Goal: Register for event/course

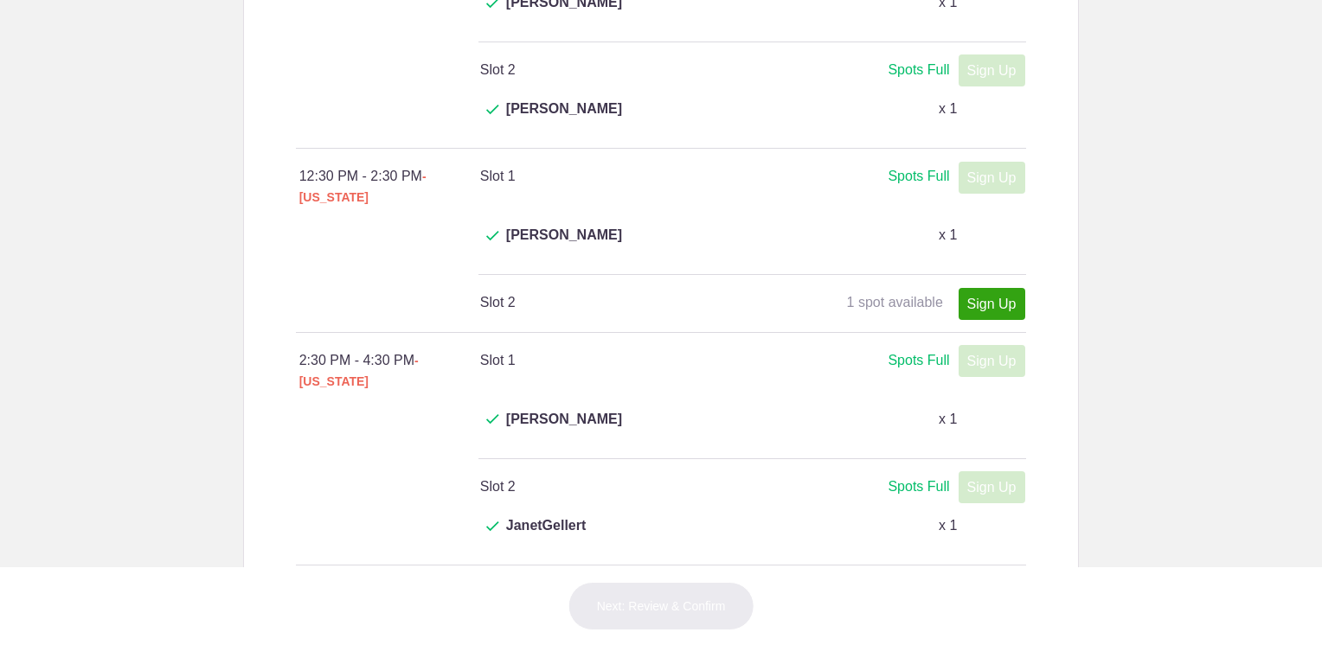
scroll to position [692, 0]
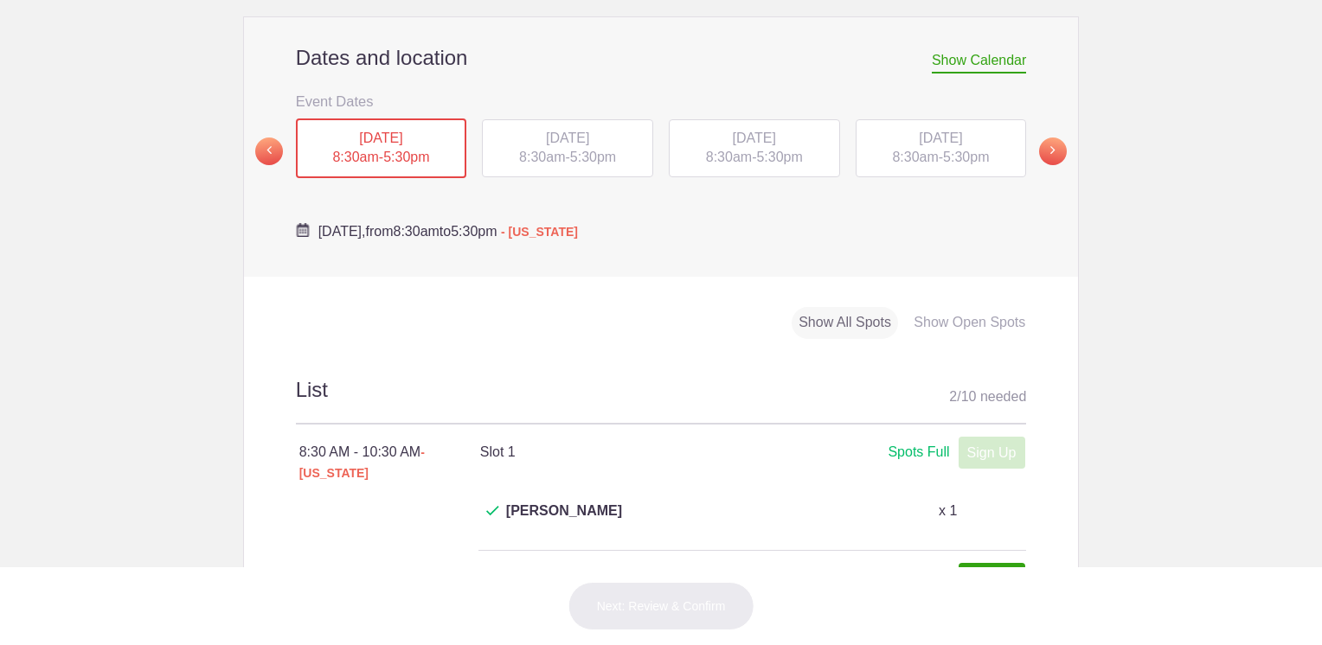
click at [561, 119] on div "TUE, Sep 9, 2025 8:30am - 5:30pm" at bounding box center [567, 148] width 171 height 59
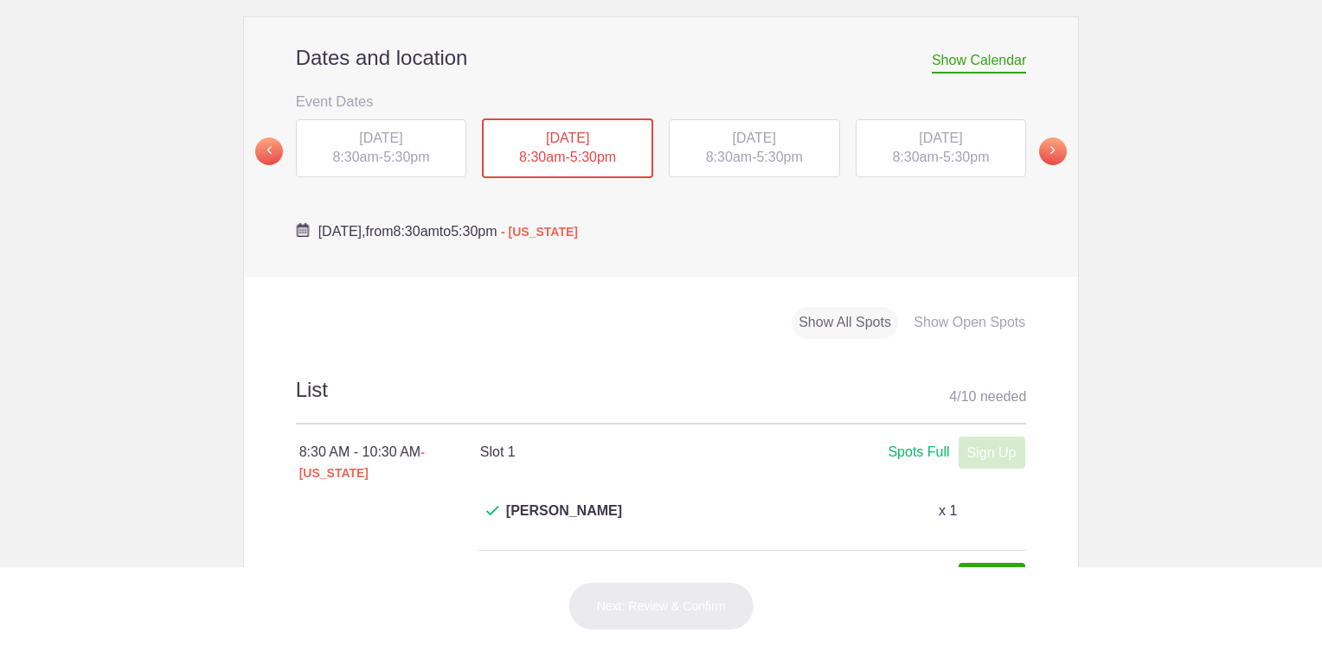
click at [761, 131] on span "WED, Sep 10, 2025" at bounding box center [754, 138] width 43 height 15
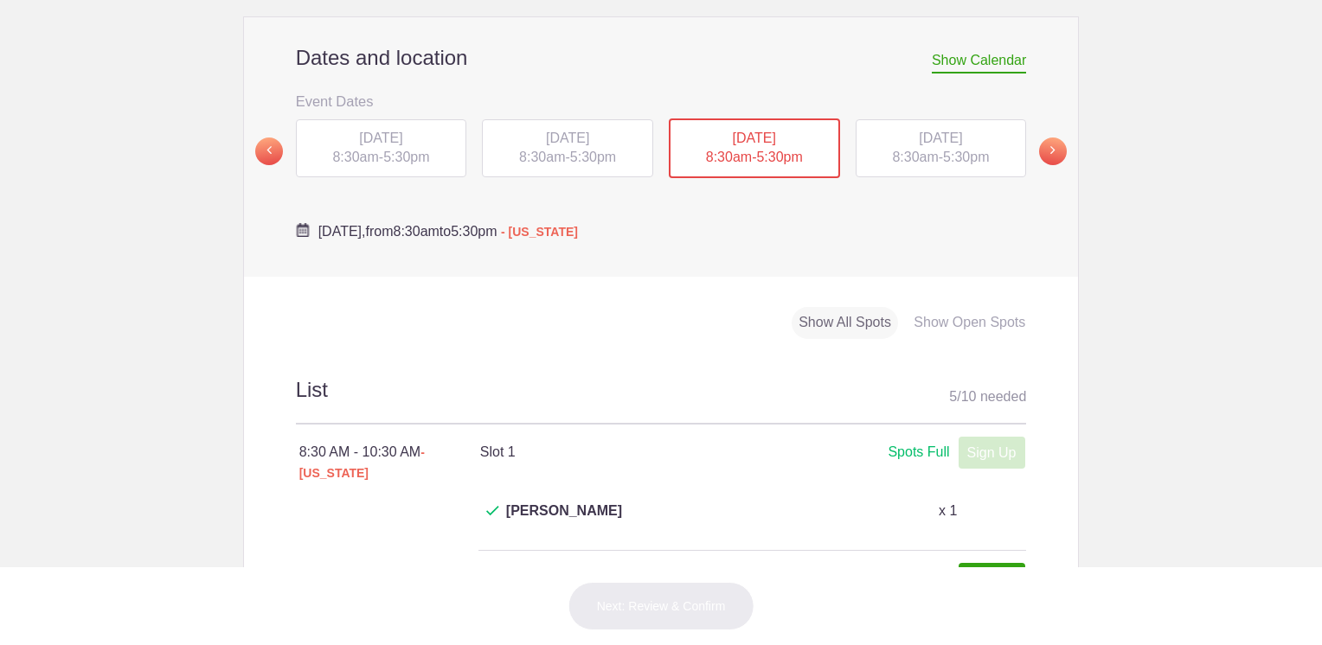
click at [910, 119] on div "THU, Sep 11, 2025 8:30am - 5:30pm" at bounding box center [941, 148] width 171 height 59
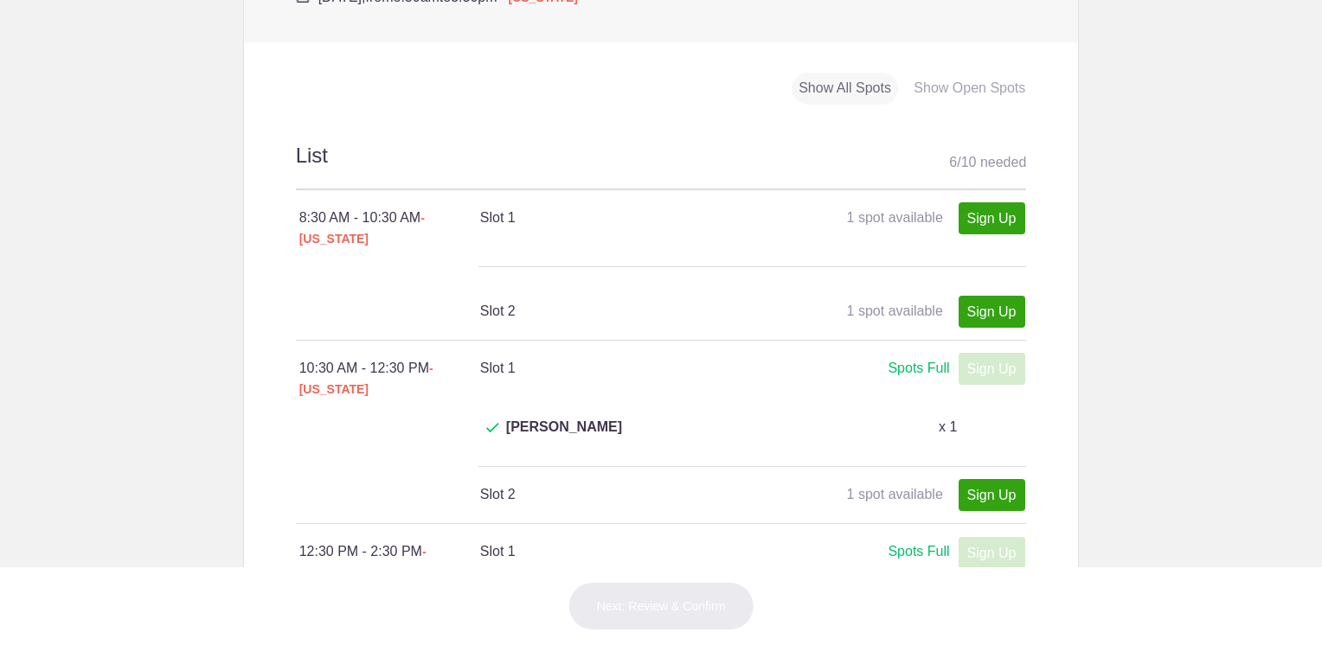
scroll to position [606, 0]
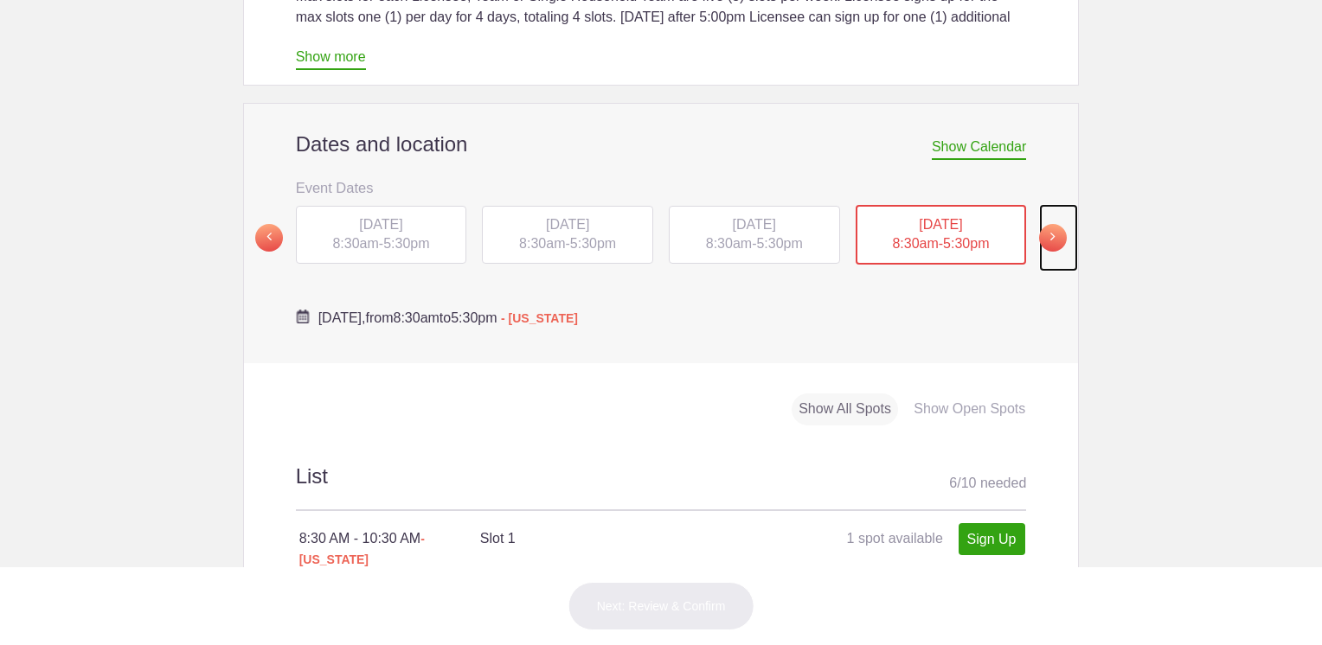
click at [1045, 224] on span at bounding box center [1053, 238] width 28 height 28
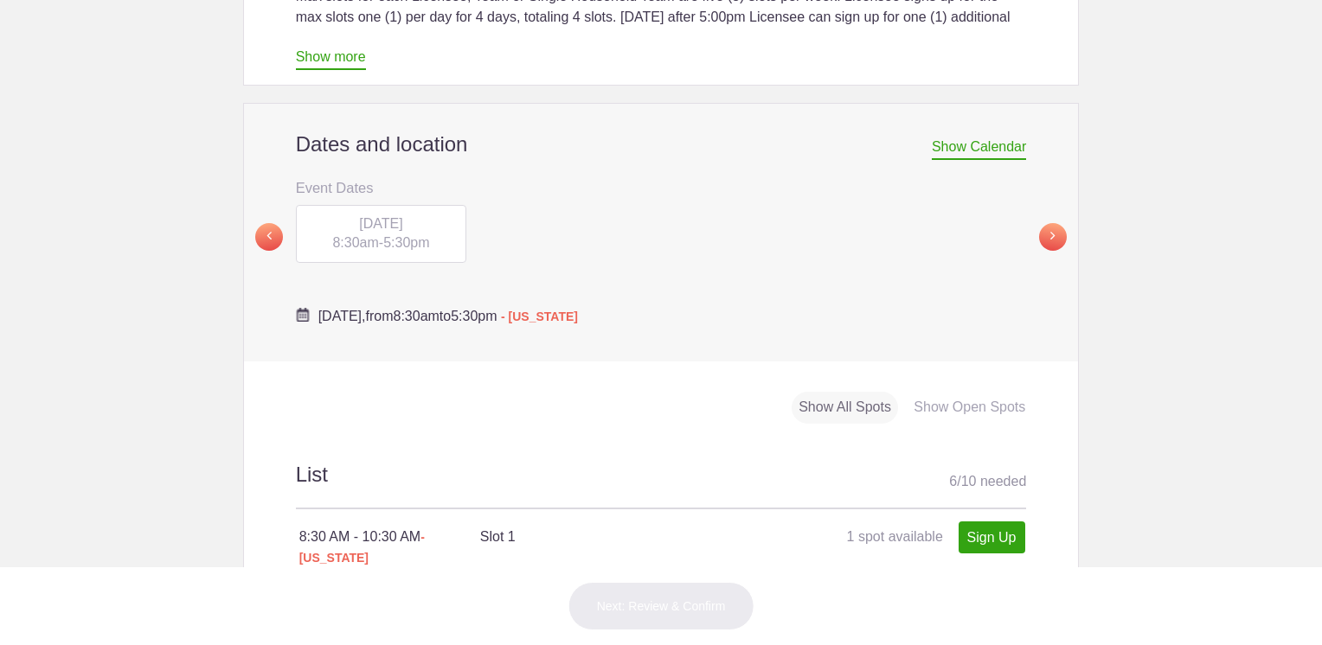
click at [356, 205] on div "FRI, Sep 12, 2025 8:30am - 5:30pm" at bounding box center [381, 234] width 171 height 59
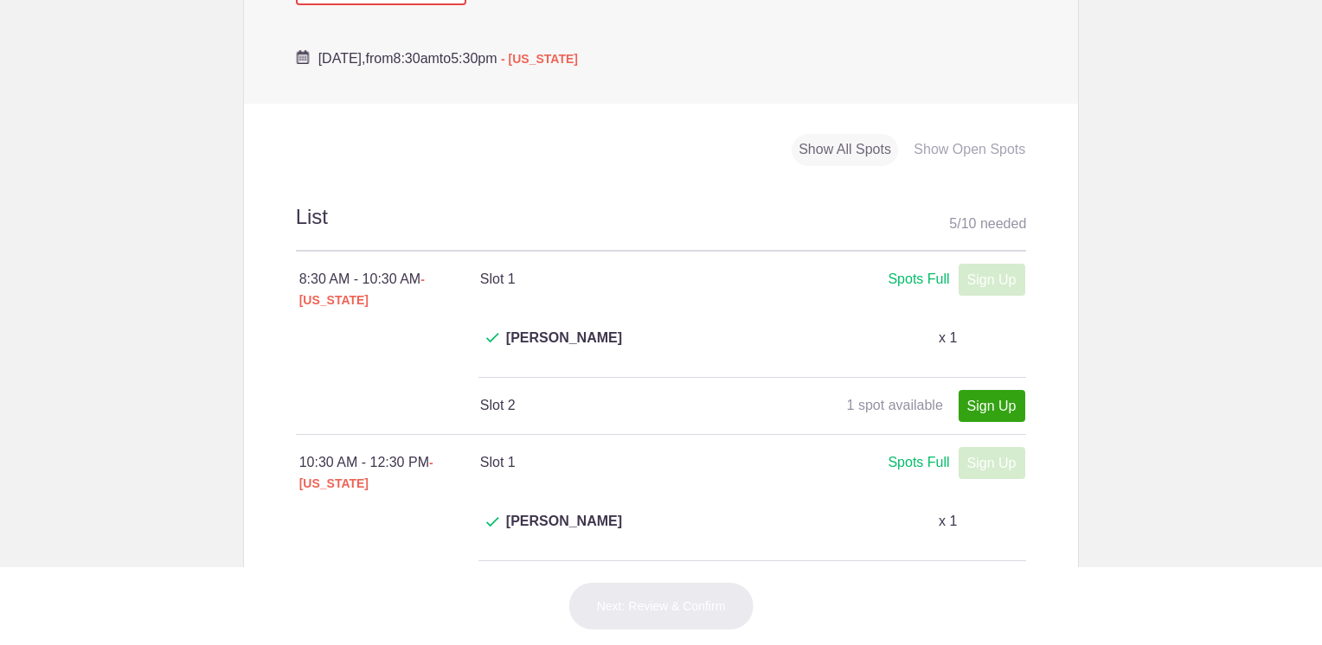
scroll to position [692, 0]
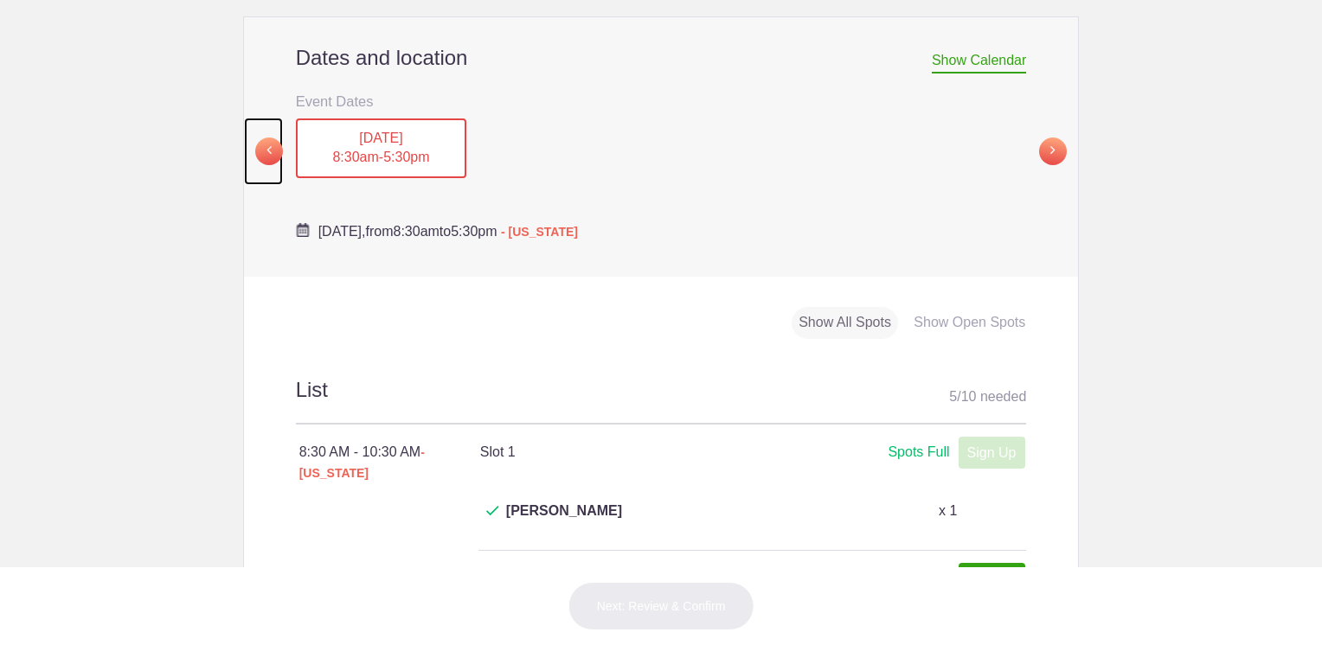
click at [260, 138] on span at bounding box center [269, 152] width 28 height 28
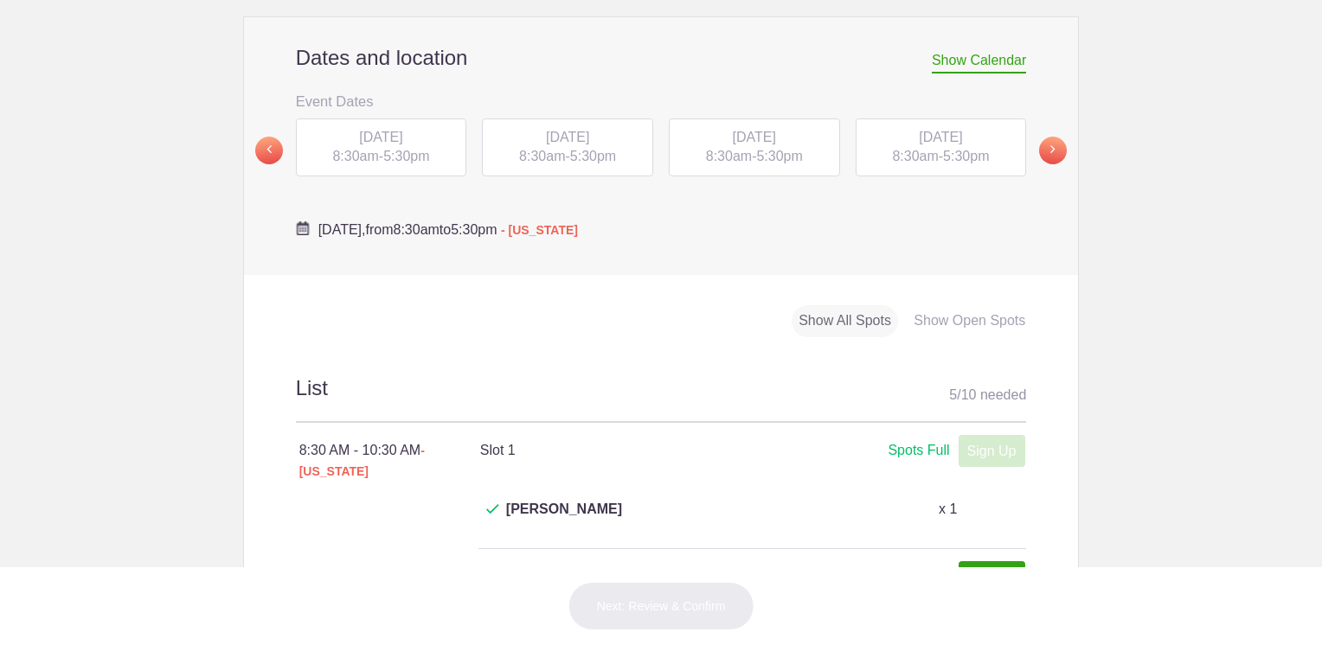
click at [972, 119] on div "THU, Sep 11, 2025 8:30am - 5:30pm" at bounding box center [941, 148] width 171 height 59
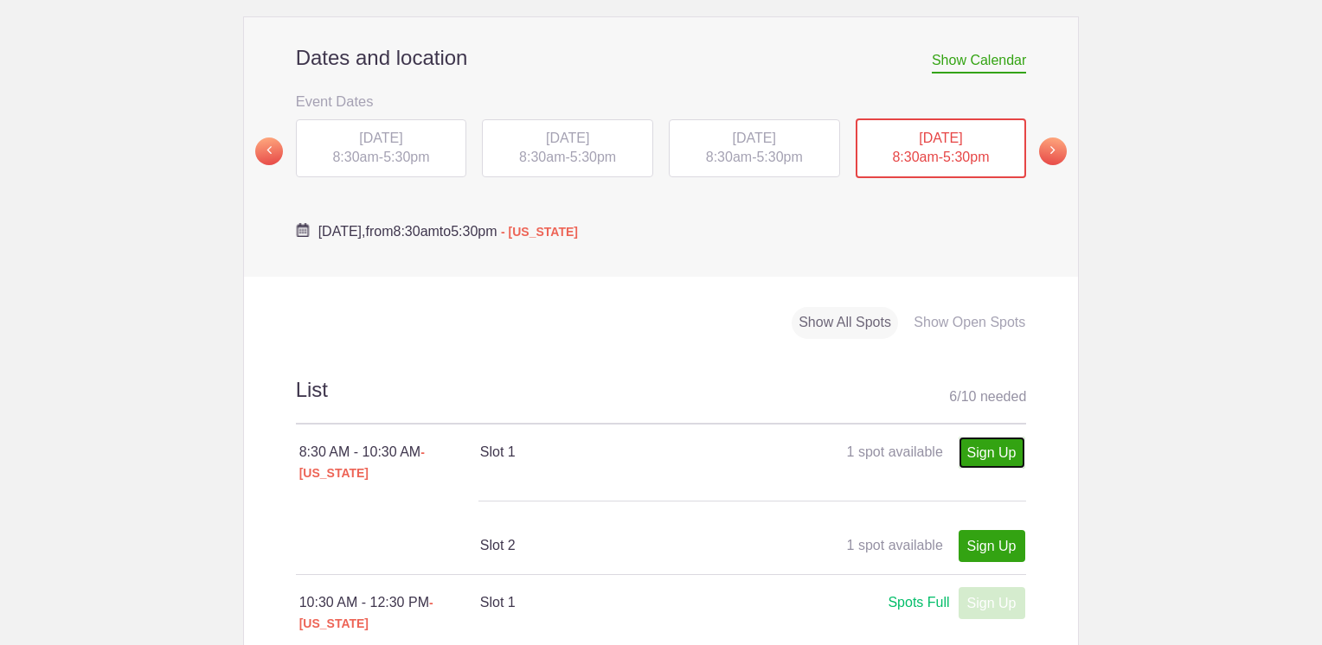
click at [964, 437] on link "Sign Up" at bounding box center [992, 453] width 67 height 32
type input "1"
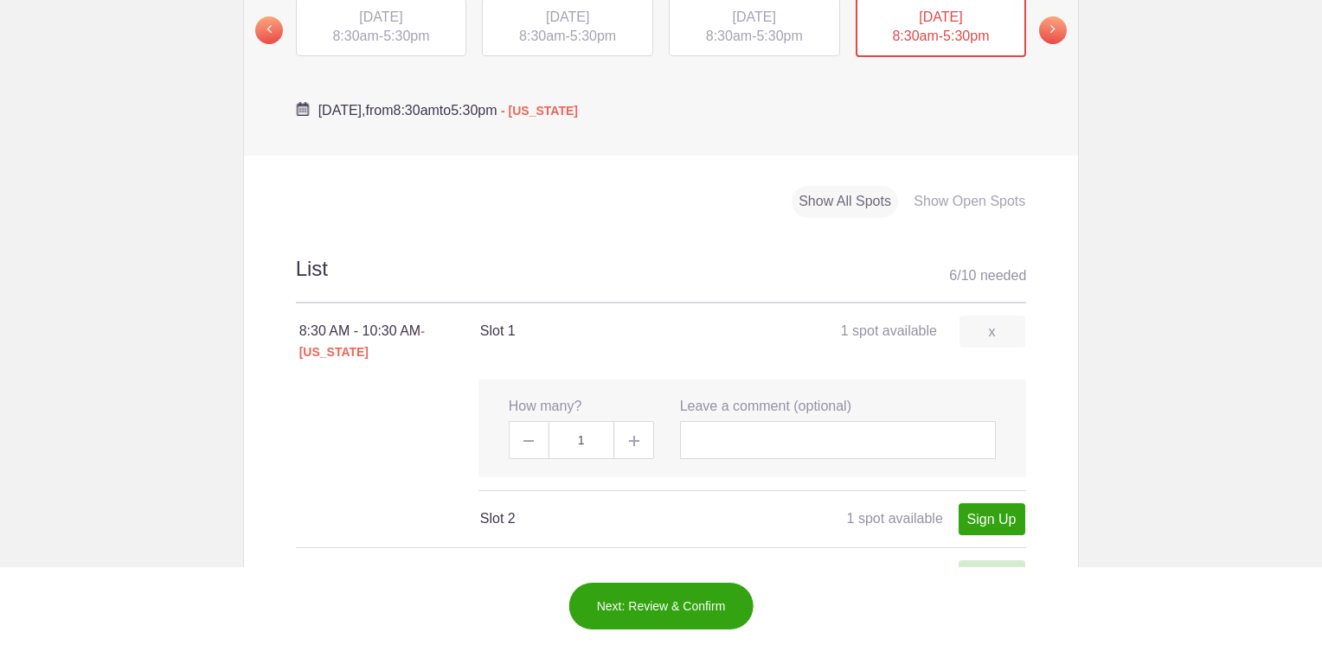
scroll to position [1038, 0]
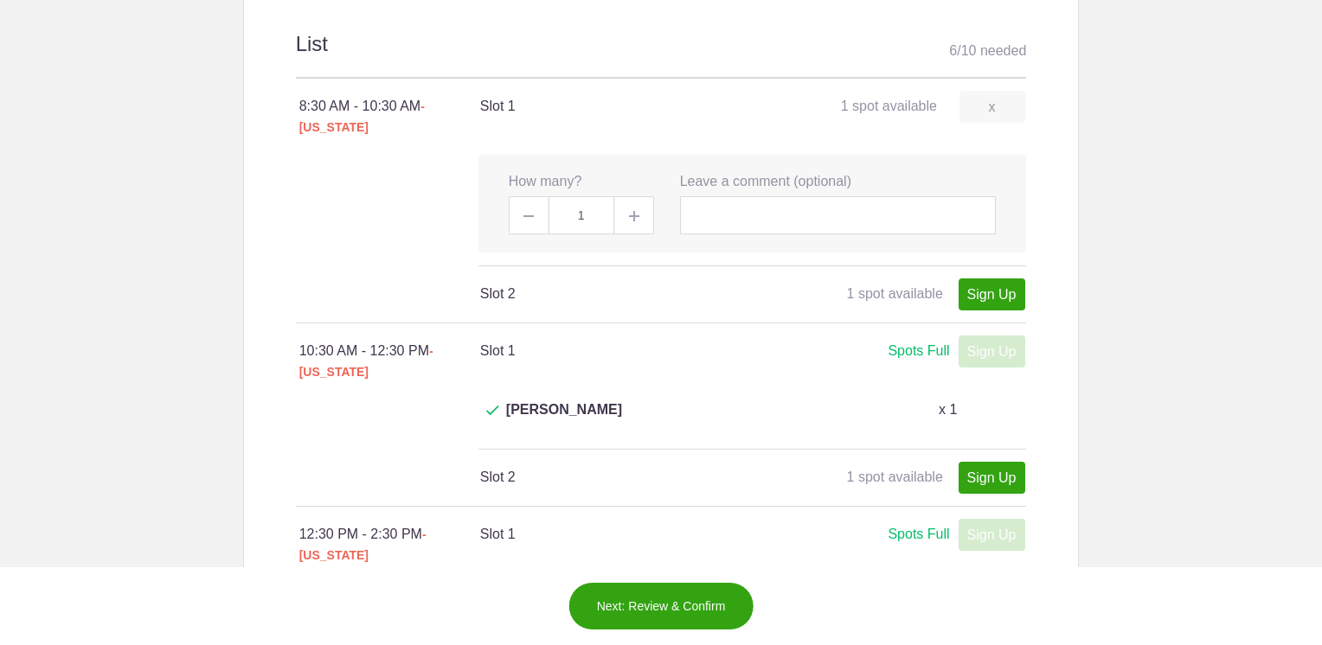
click at [666, 603] on button "Next: Review & Confirm" at bounding box center [661, 606] width 186 height 48
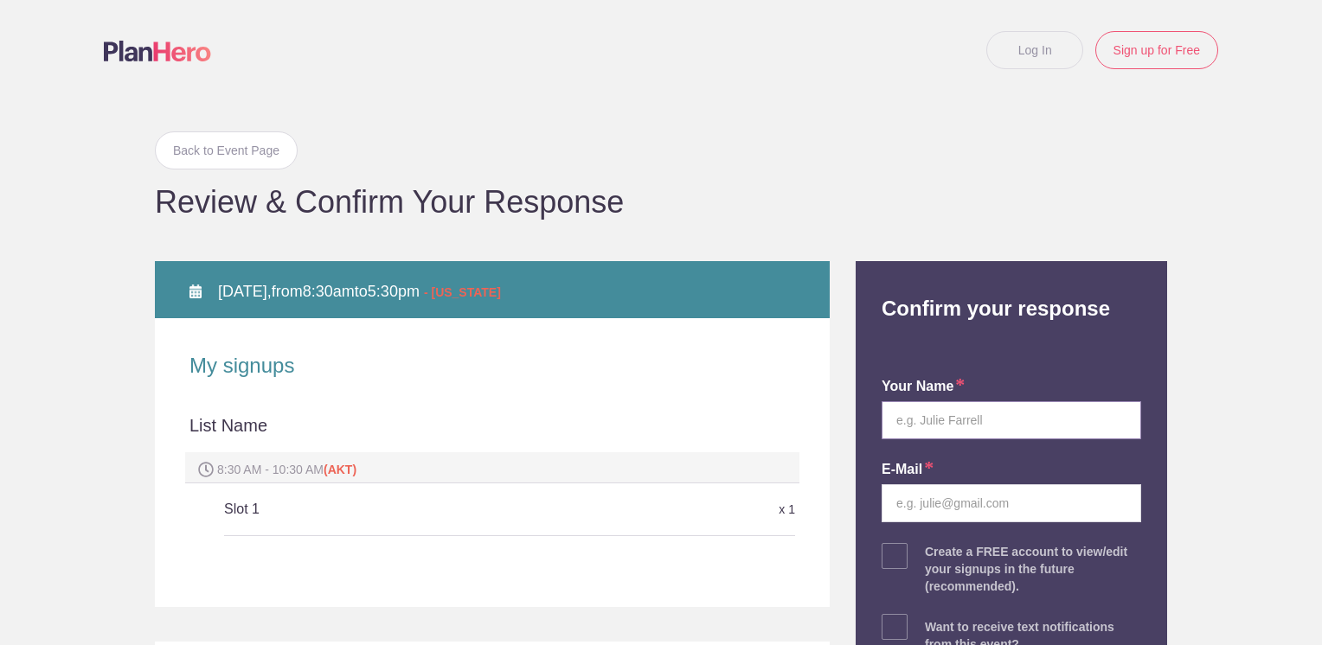
click at [965, 419] on input "text" at bounding box center [1012, 420] width 260 height 38
type input "Jamie K. Harvey"
type input "jkharvey@gci.net"
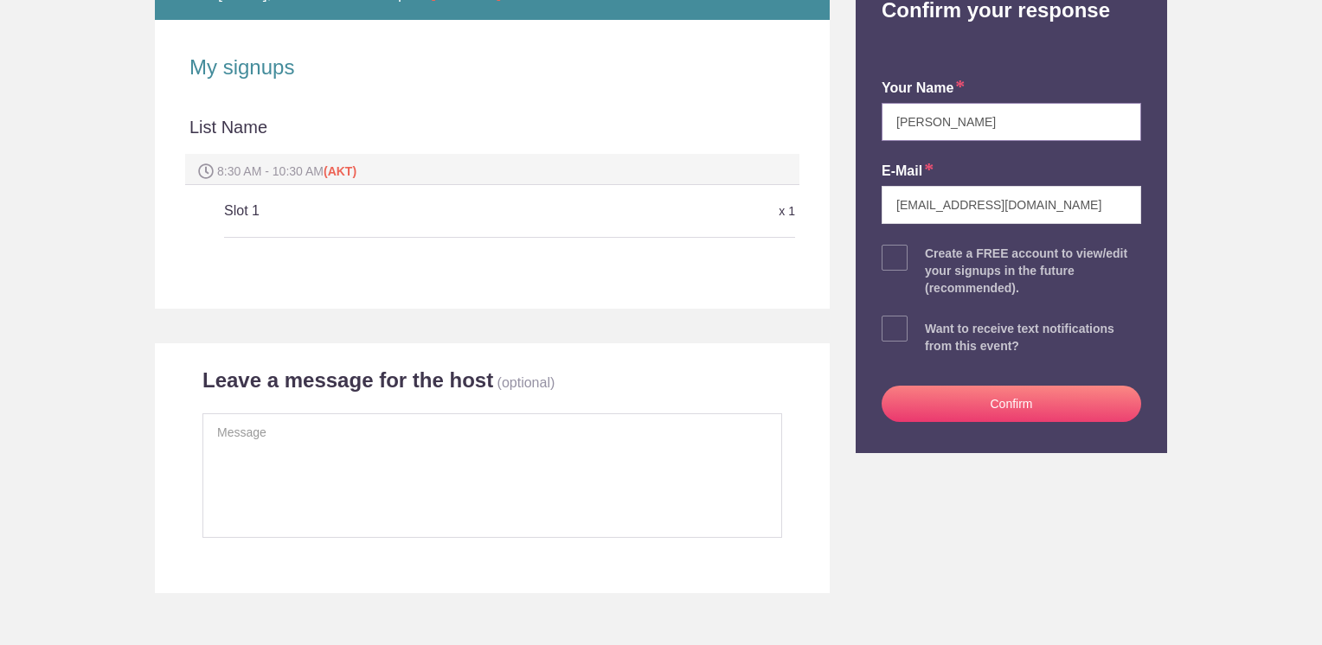
scroll to position [346, 0]
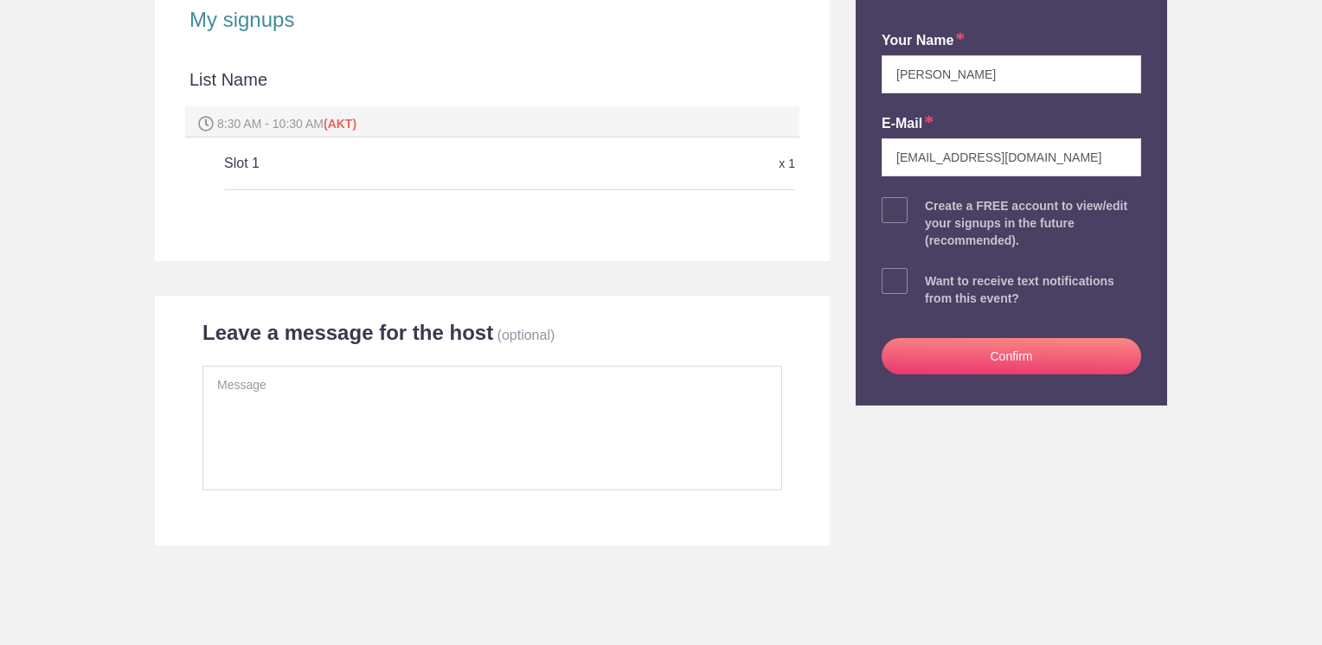
click at [987, 352] on button "Confirm" at bounding box center [1012, 356] width 260 height 36
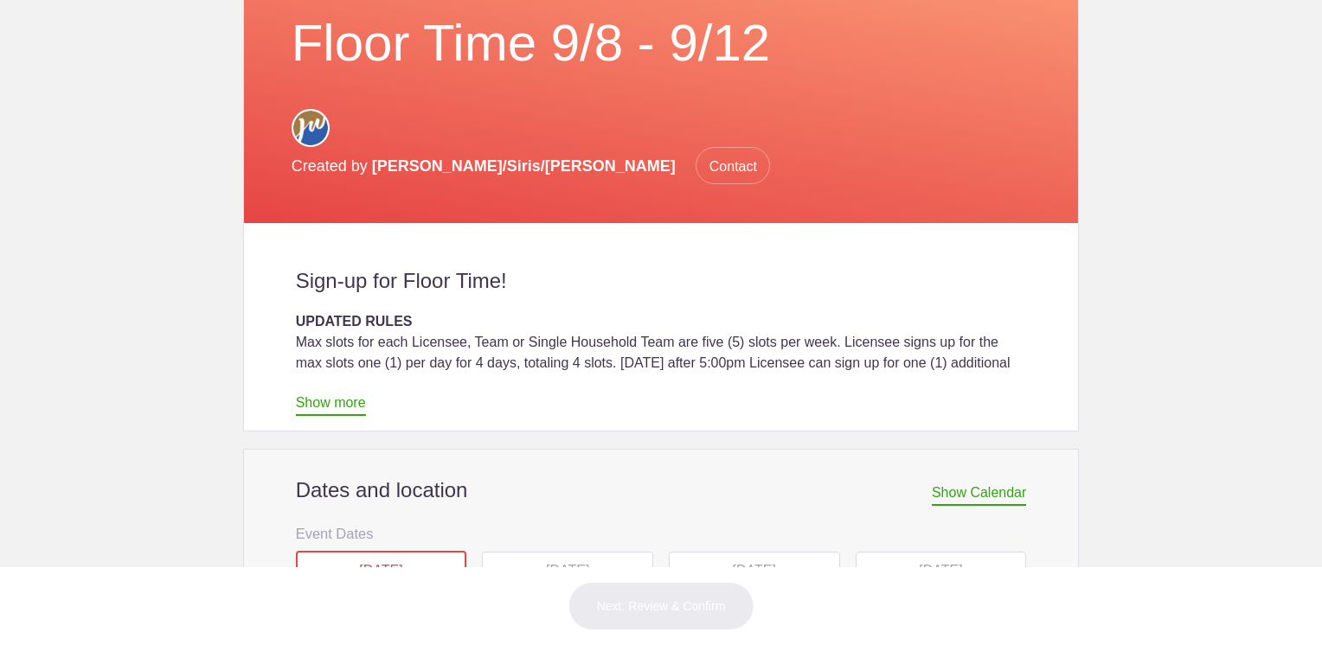
scroll to position [606, 0]
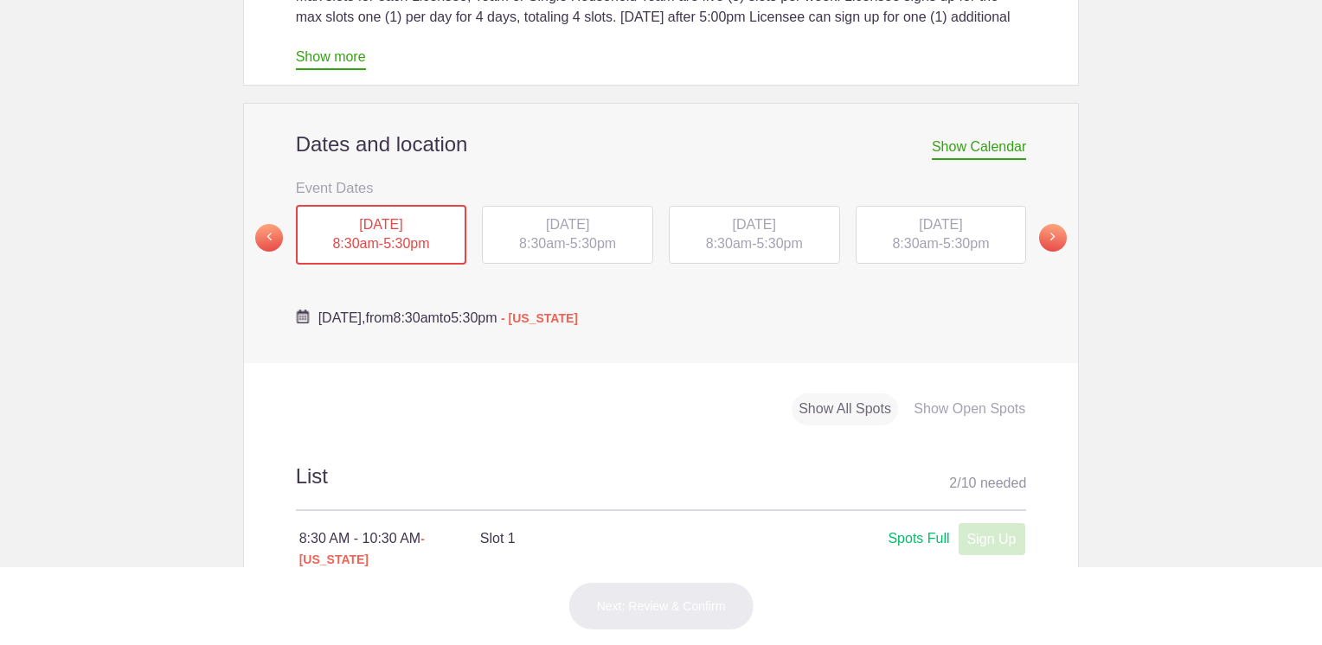
click at [937, 206] on div "[DATE] 8:30am - 5:30pm" at bounding box center [941, 235] width 171 height 59
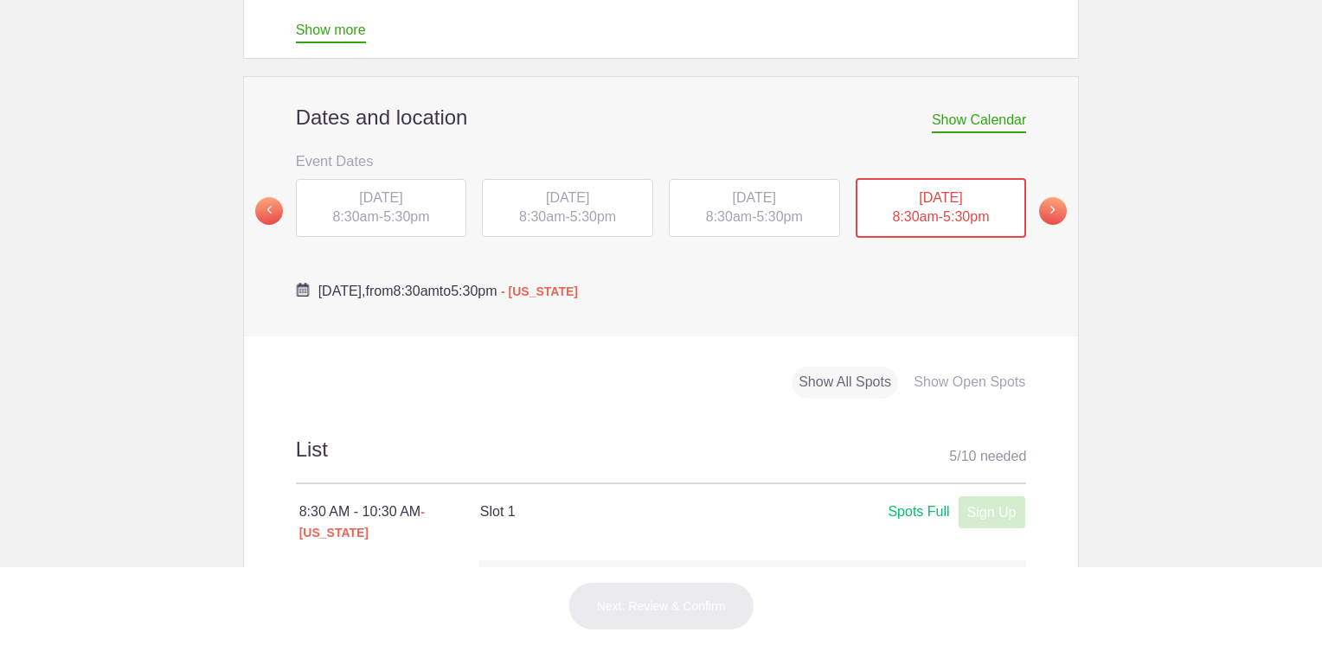
scroll to position [433, 0]
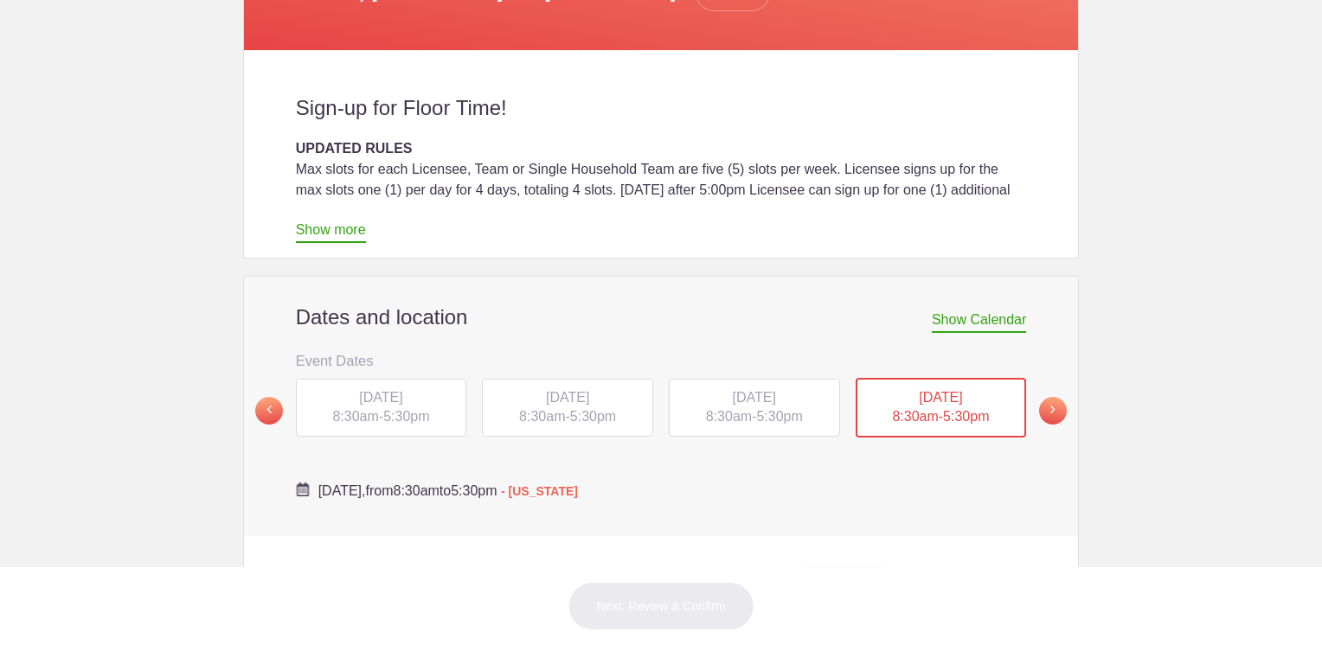
click at [751, 379] on div "[DATE] 8:30am - 5:30pm" at bounding box center [754, 408] width 171 height 59
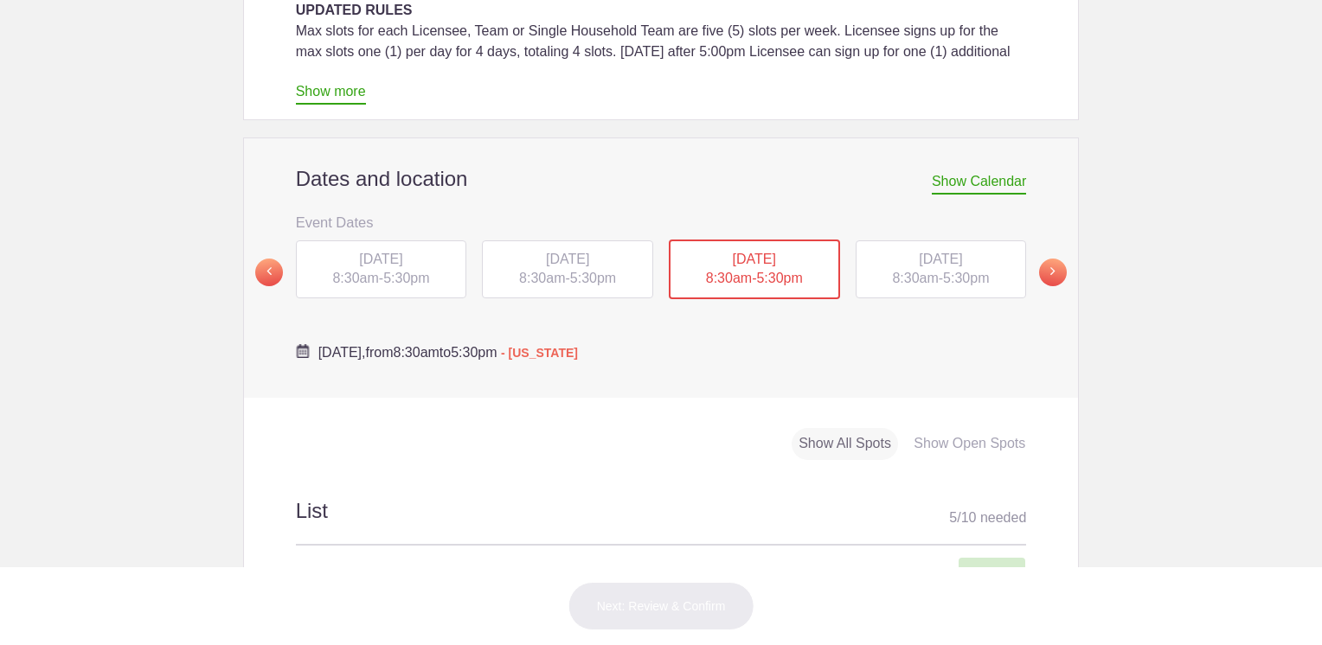
scroll to position [346, 0]
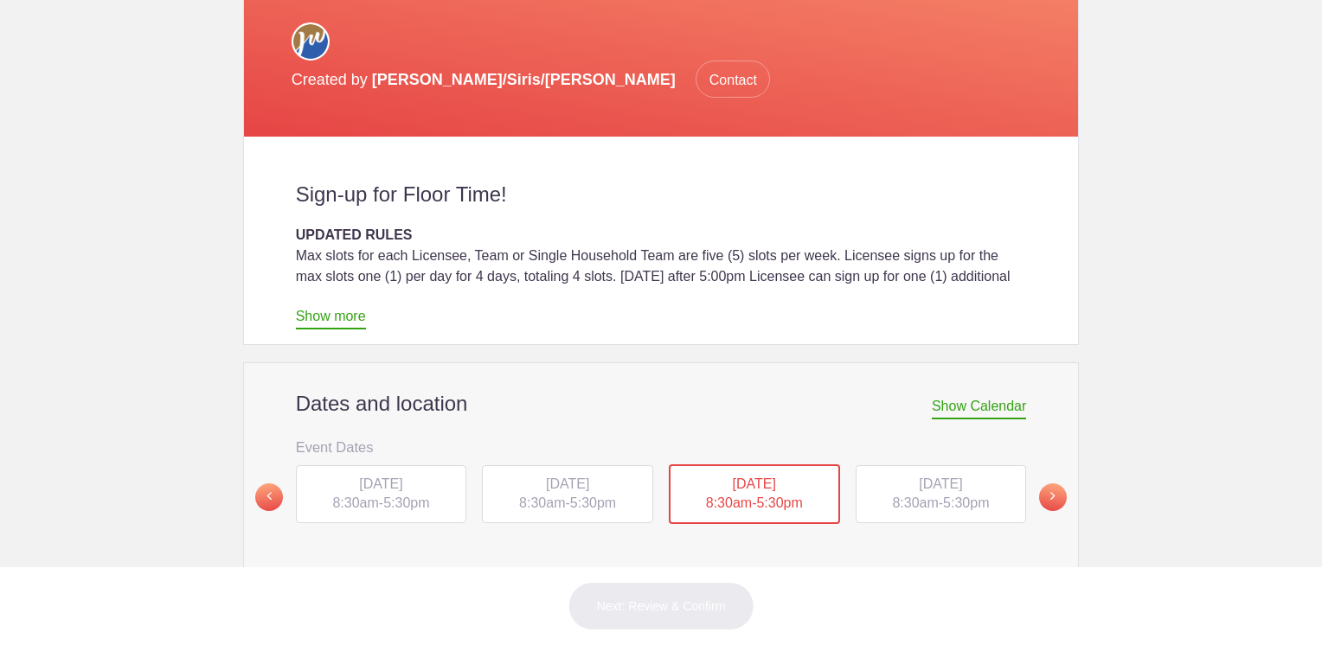
drag, startPoint x: 574, startPoint y: 454, endPoint x: 625, endPoint y: 475, distance: 55.1
click at [574, 465] on div "[DATE] 8:30am - 5:30pm" at bounding box center [567, 494] width 171 height 59
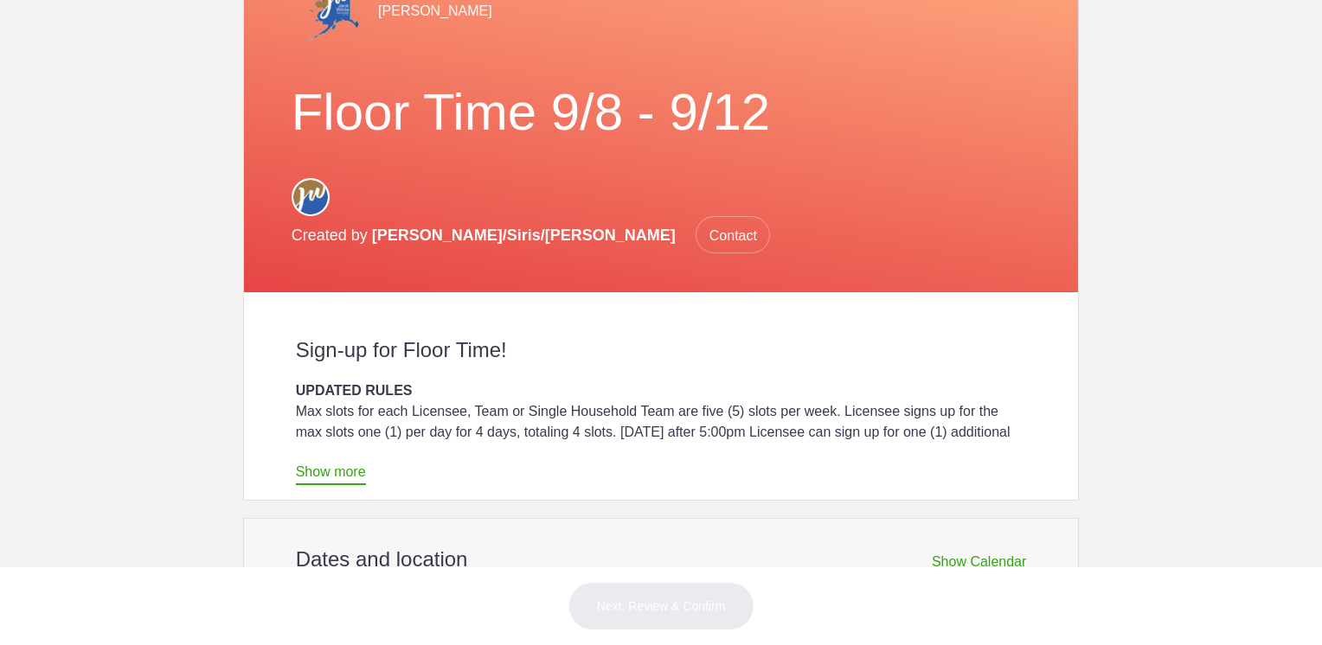
scroll to position [433, 0]
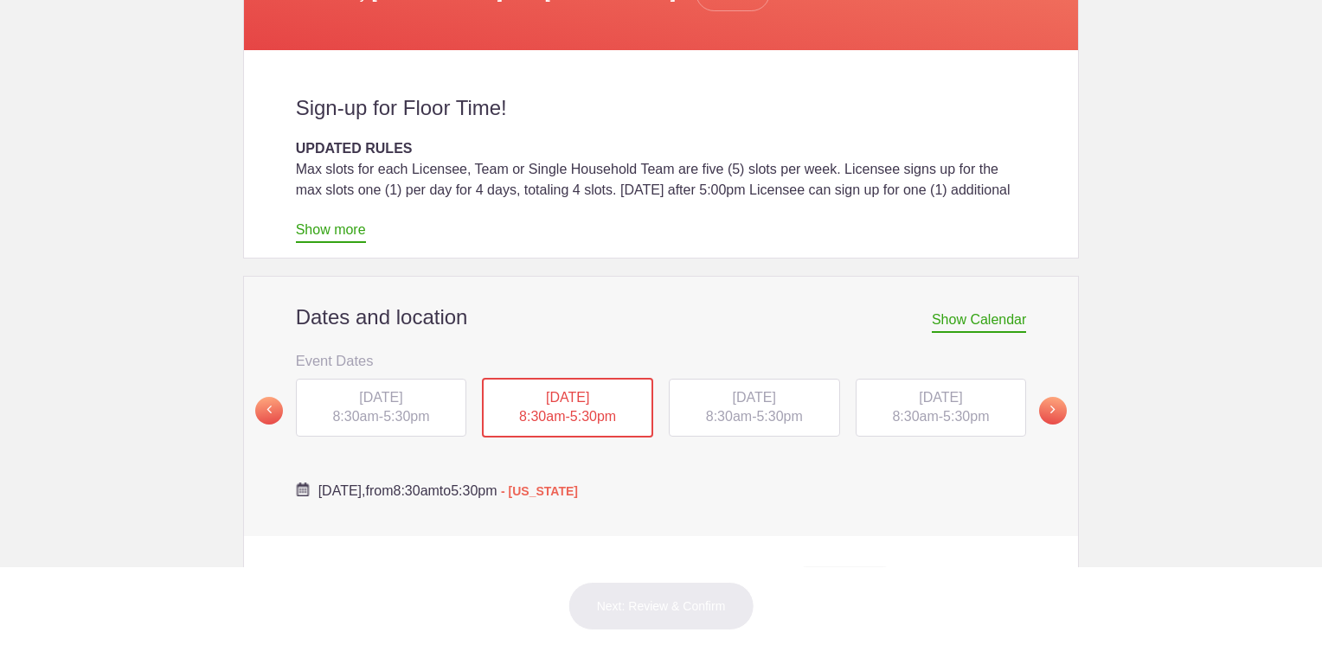
click at [366, 379] on div "[DATE] 8:30am - 5:30pm" at bounding box center [381, 408] width 171 height 59
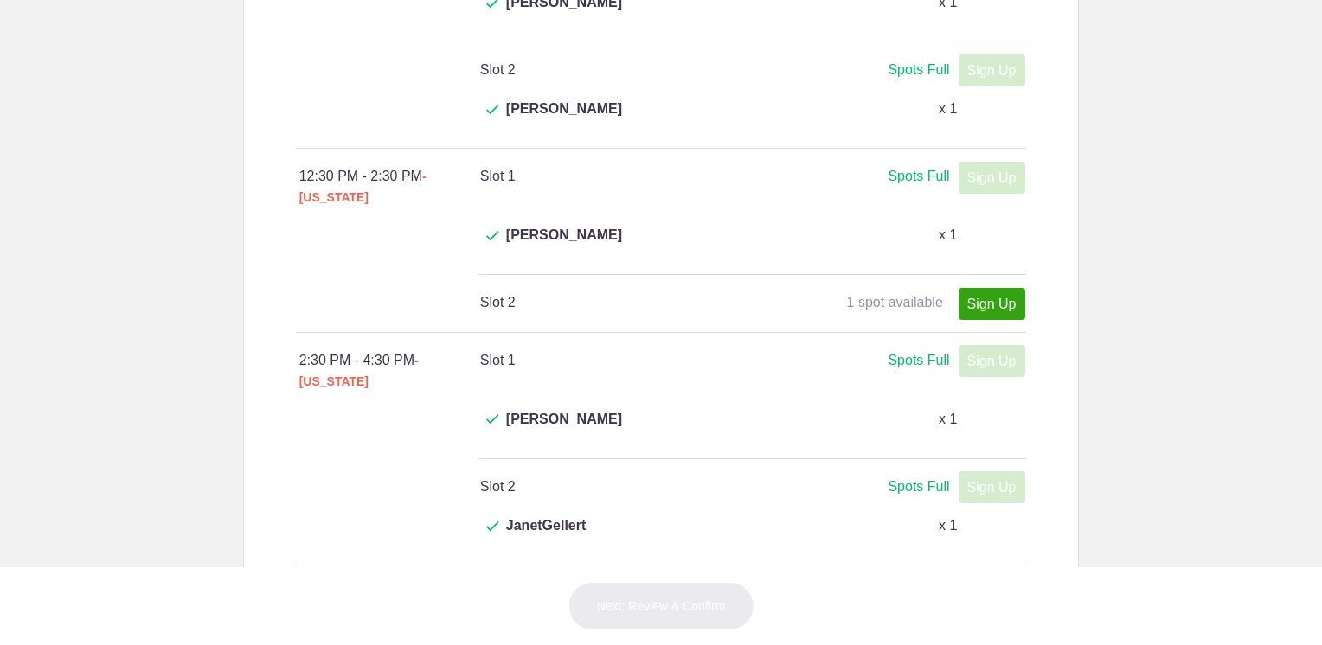
scroll to position [692, 0]
